Goal: Transaction & Acquisition: Purchase product/service

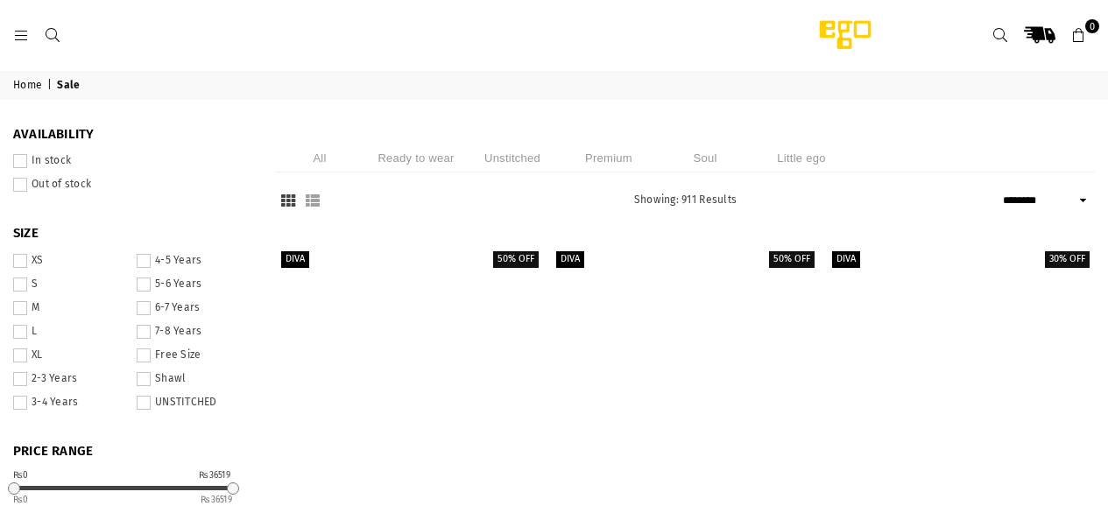
select select "******"
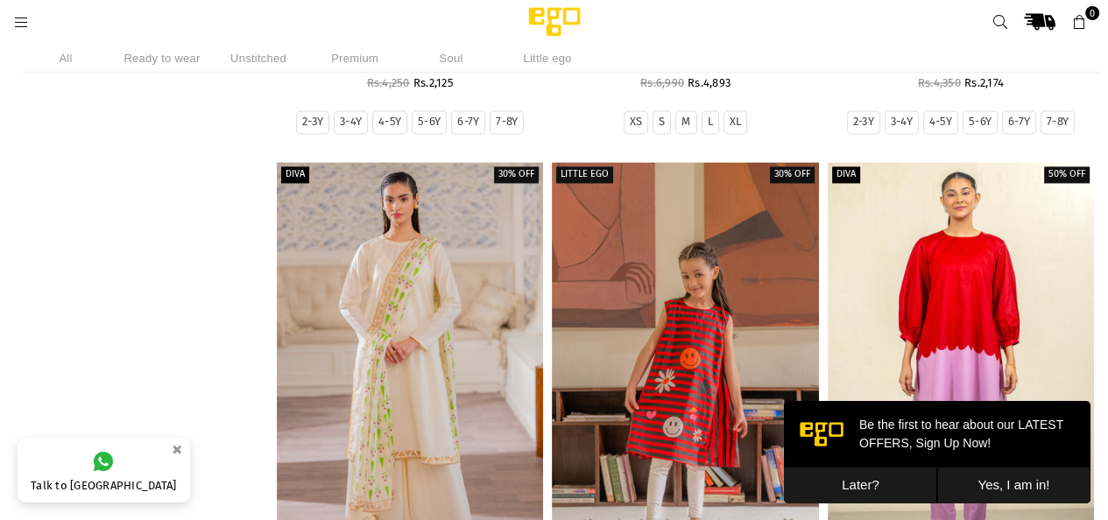
scroll to position [2177, 0]
click at [857, 486] on button "Later?" at bounding box center [860, 486] width 153 height 36
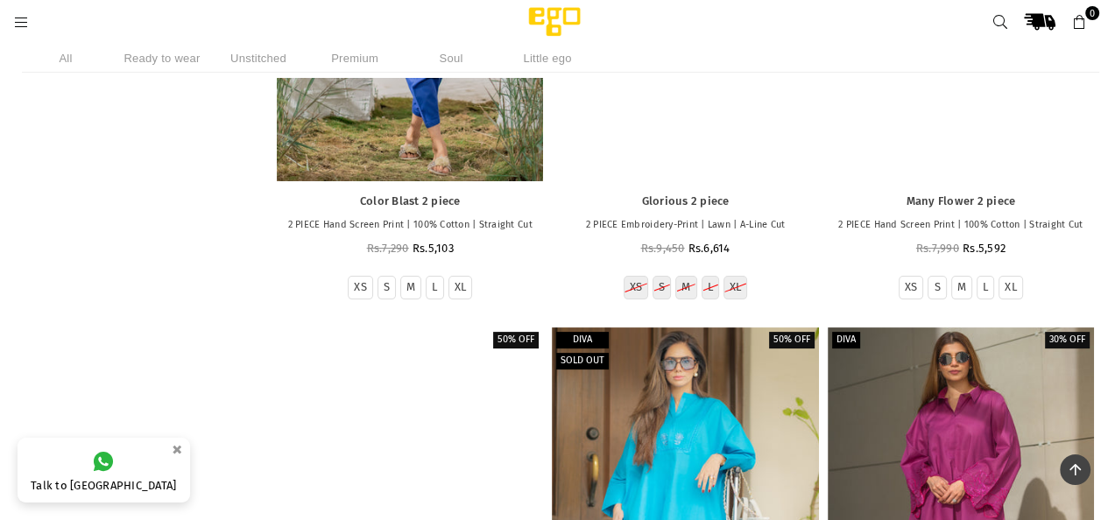
scroll to position [5831, 0]
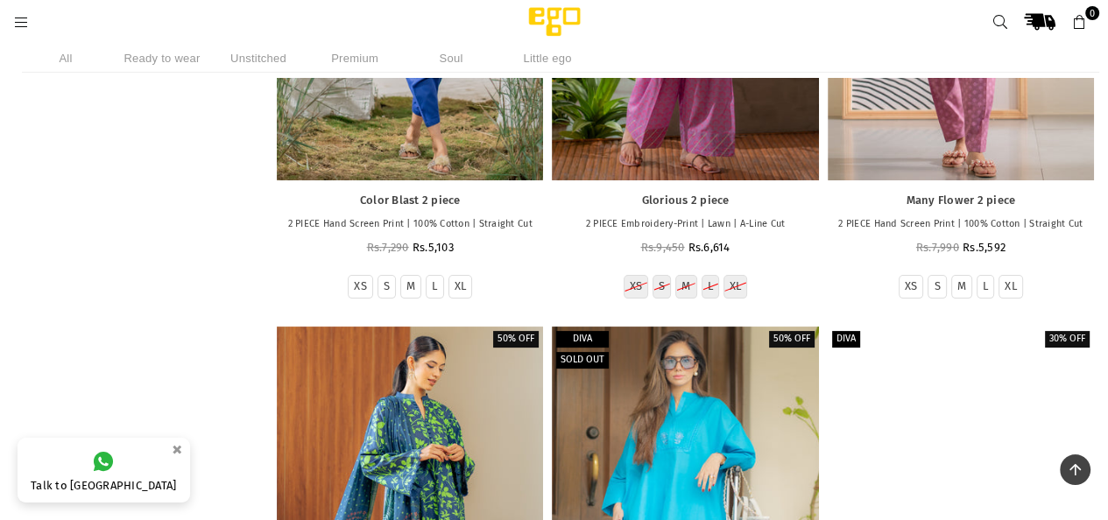
drag, startPoint x: 789, startPoint y: 313, endPoint x: 888, endPoint y: 249, distance: 117.1
click at [888, 327] on link at bounding box center [961, 527] width 266 height 400
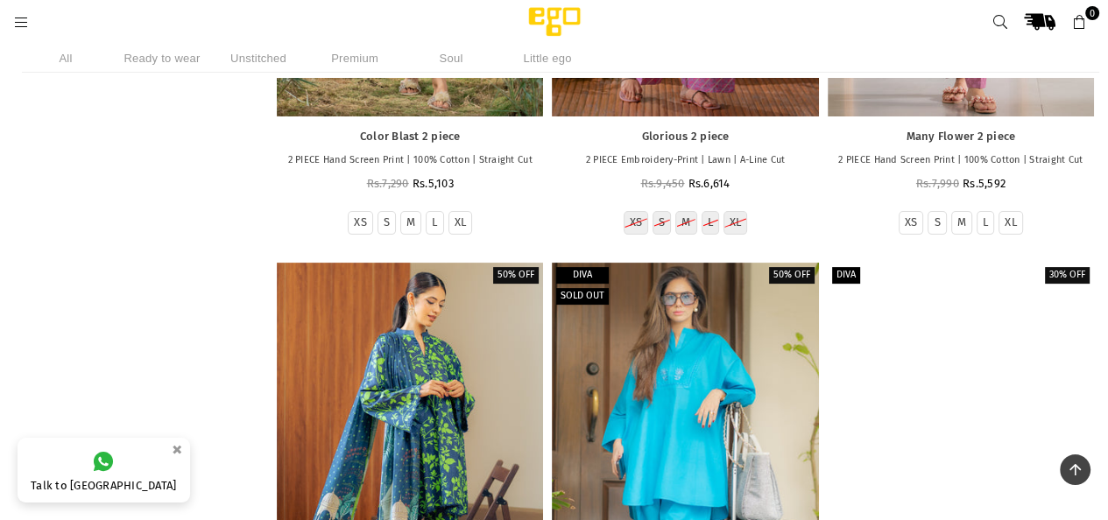
scroll to position [6200, 0]
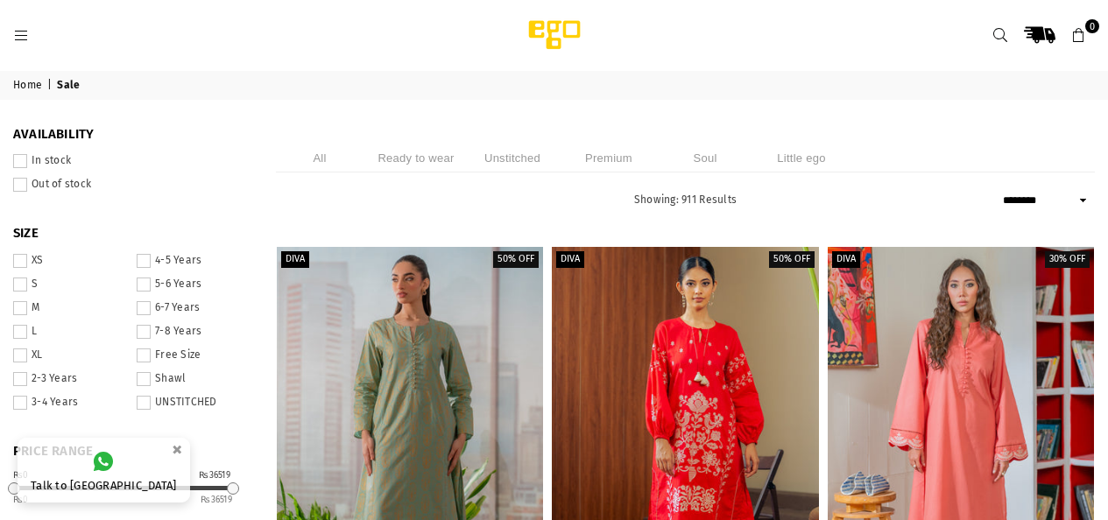
select select "******"
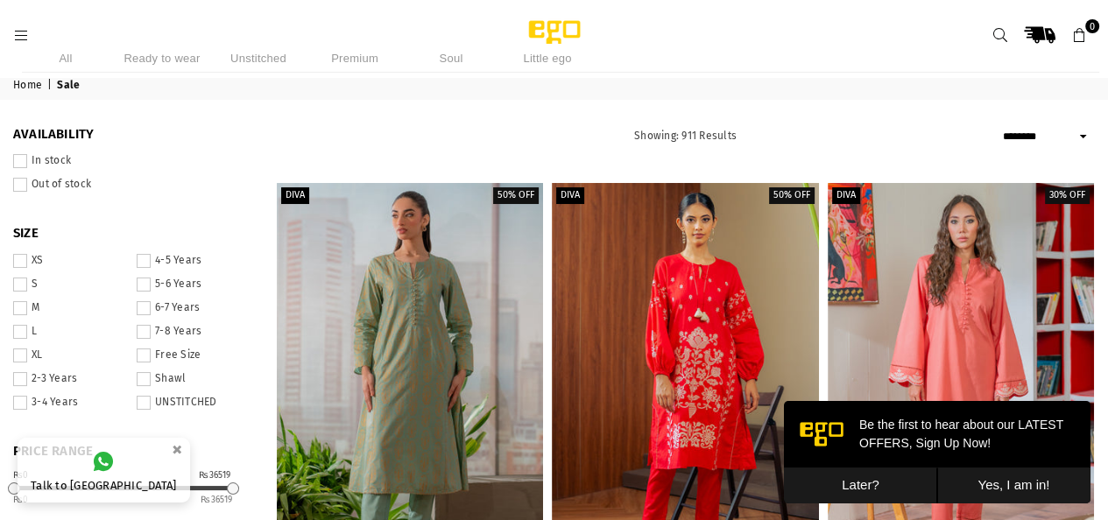
click at [347, 53] on li "Premium" at bounding box center [355, 58] width 88 height 29
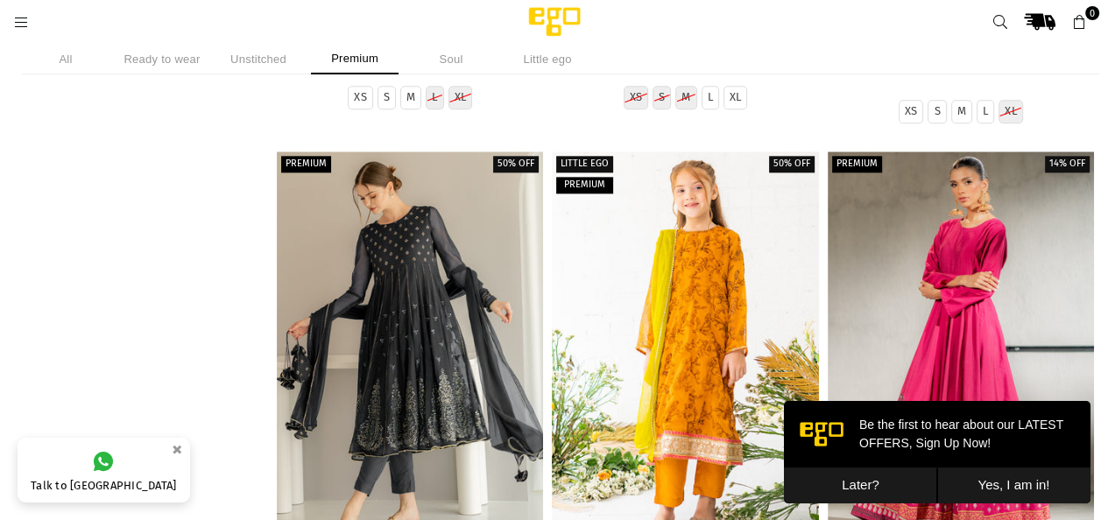
scroll to position [1703, 0]
click at [856, 488] on button "Later?" at bounding box center [860, 486] width 153 height 36
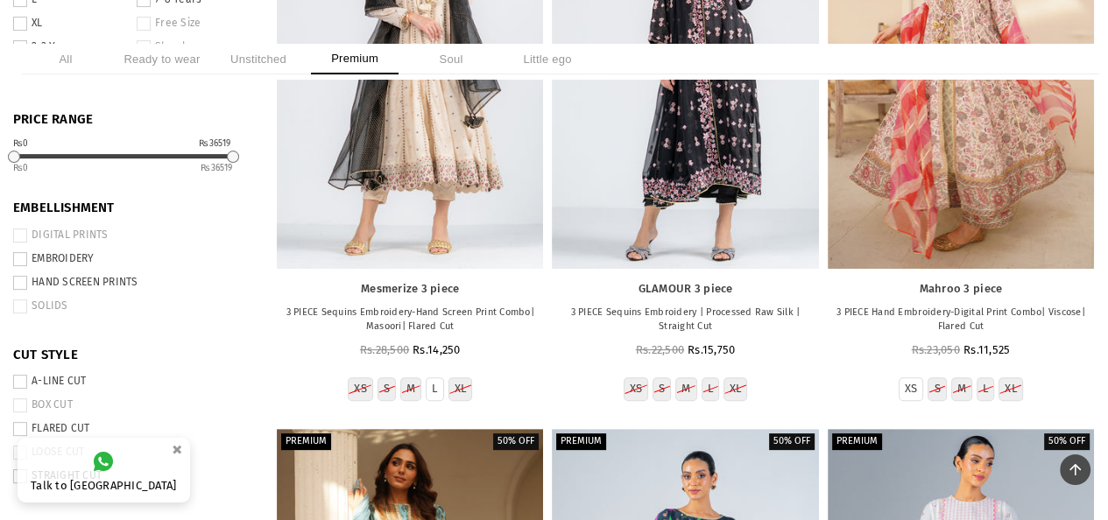
scroll to position [0, 0]
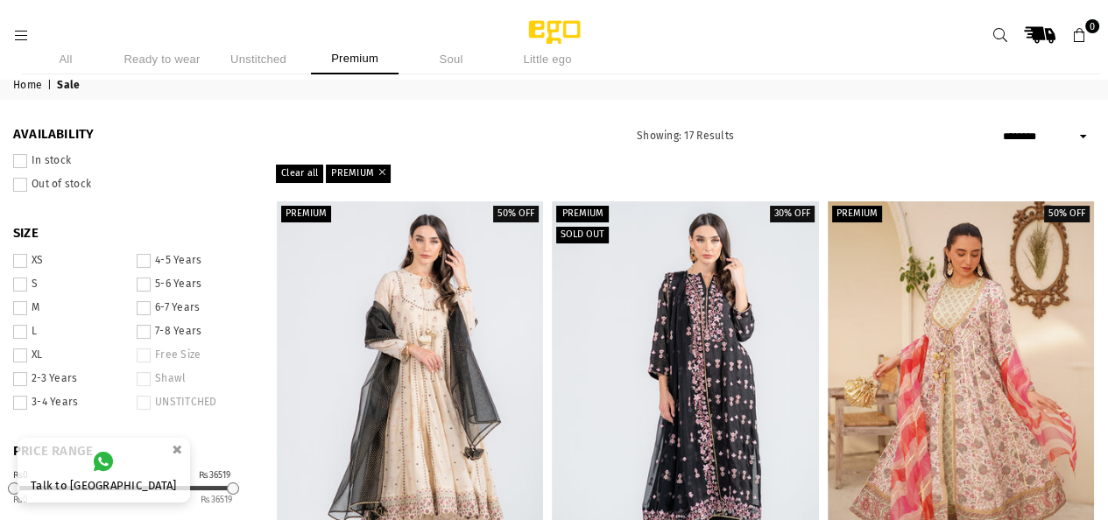
click at [265, 54] on li "Unstitched" at bounding box center [259, 59] width 88 height 31
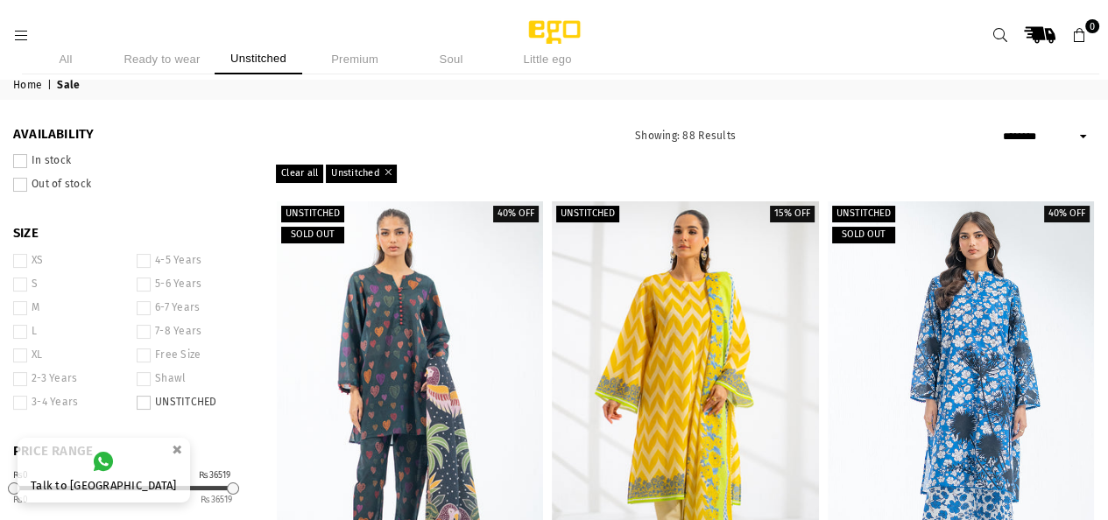
click at [192, 62] on li "Ready to wear" at bounding box center [162, 59] width 88 height 31
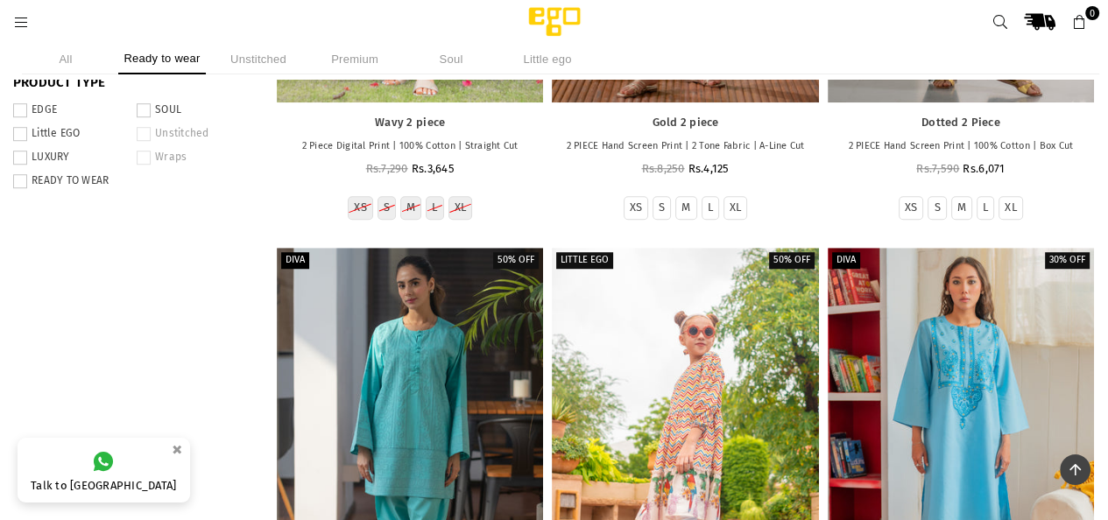
scroll to position [1020, 0]
